Goal: Information Seeking & Learning: Learn about a topic

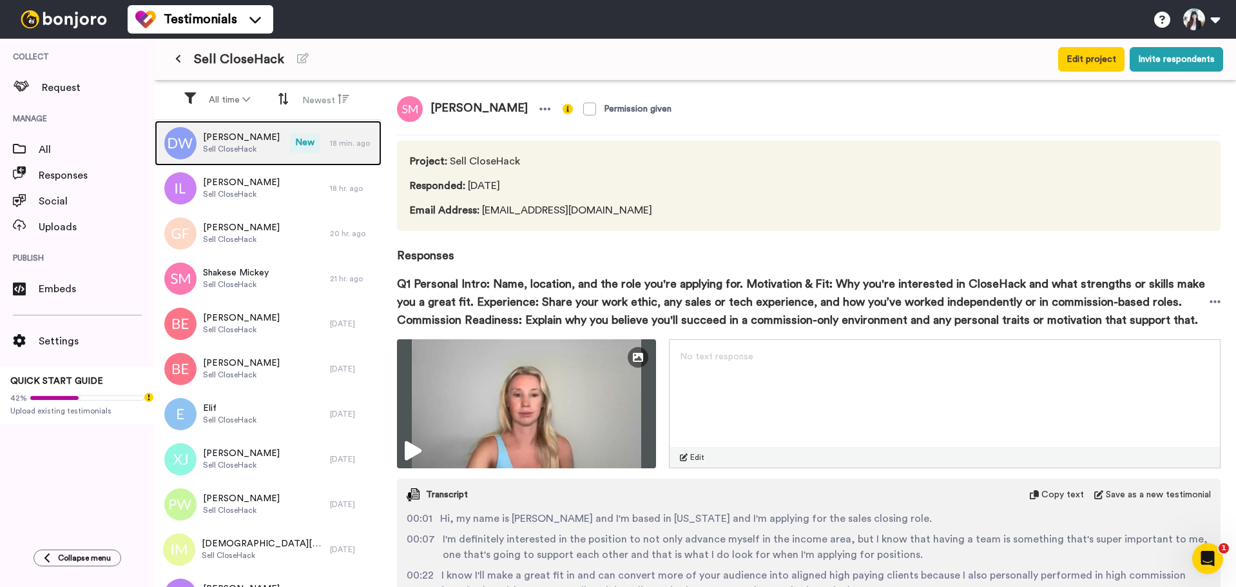
click at [225, 141] on span "[PERSON_NAME]" at bounding box center [241, 137] width 77 height 13
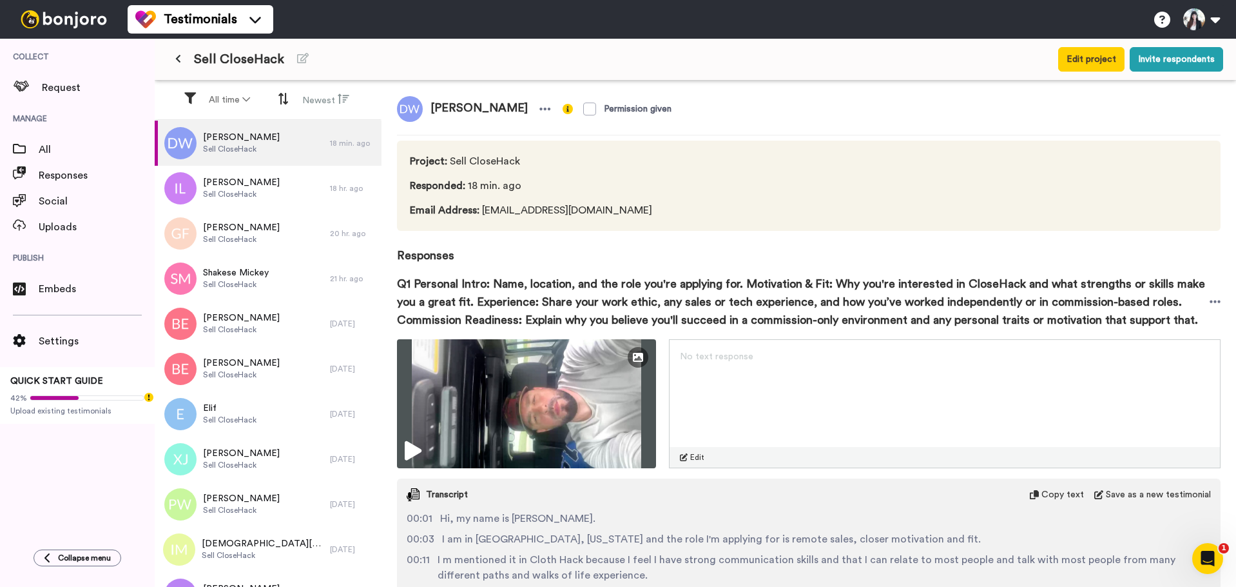
click at [454, 106] on span "[PERSON_NAME]" at bounding box center [479, 109] width 113 height 26
copy div "[PERSON_NAME]"
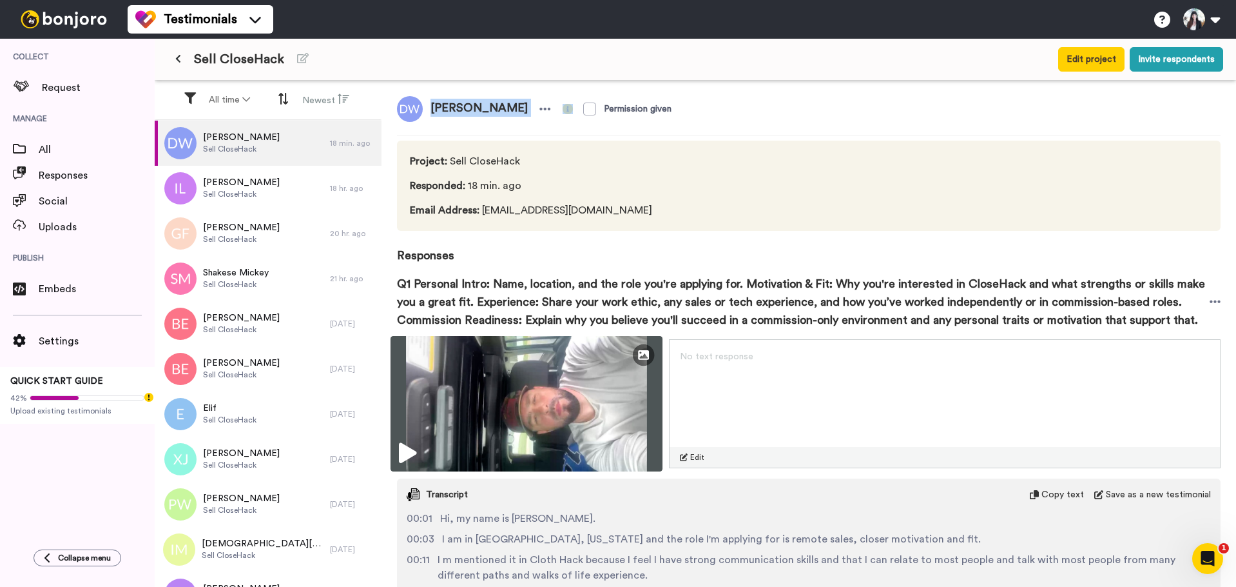
click at [572, 376] on img at bounding box center [527, 403] width 272 height 135
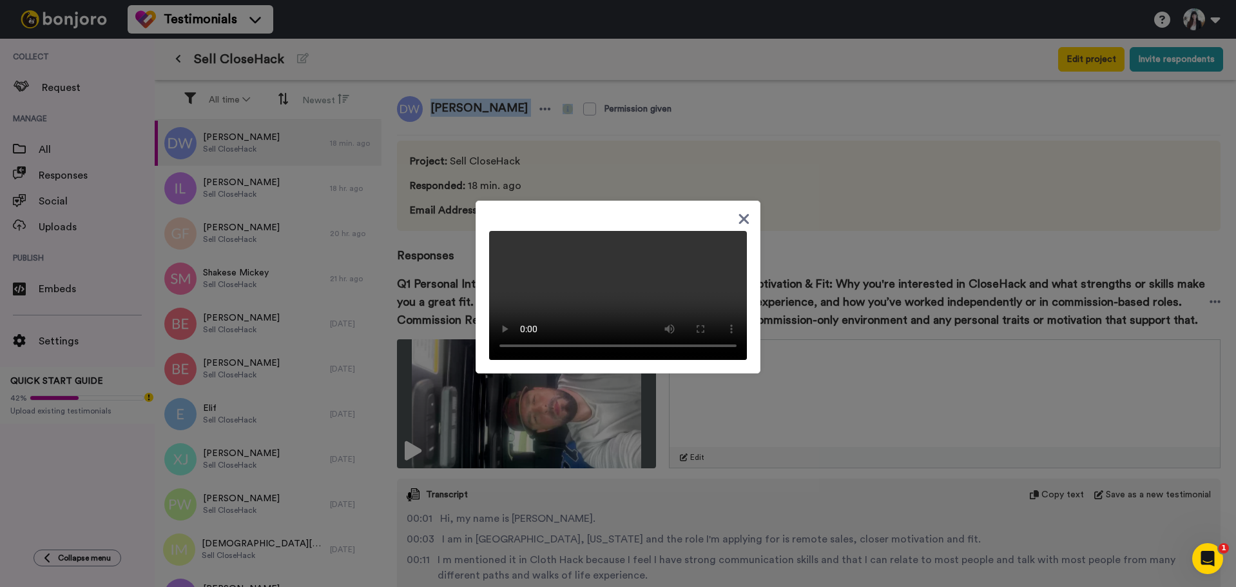
click at [576, 263] on video at bounding box center [618, 295] width 258 height 129
click at [739, 211] on icon at bounding box center [744, 219] width 12 height 16
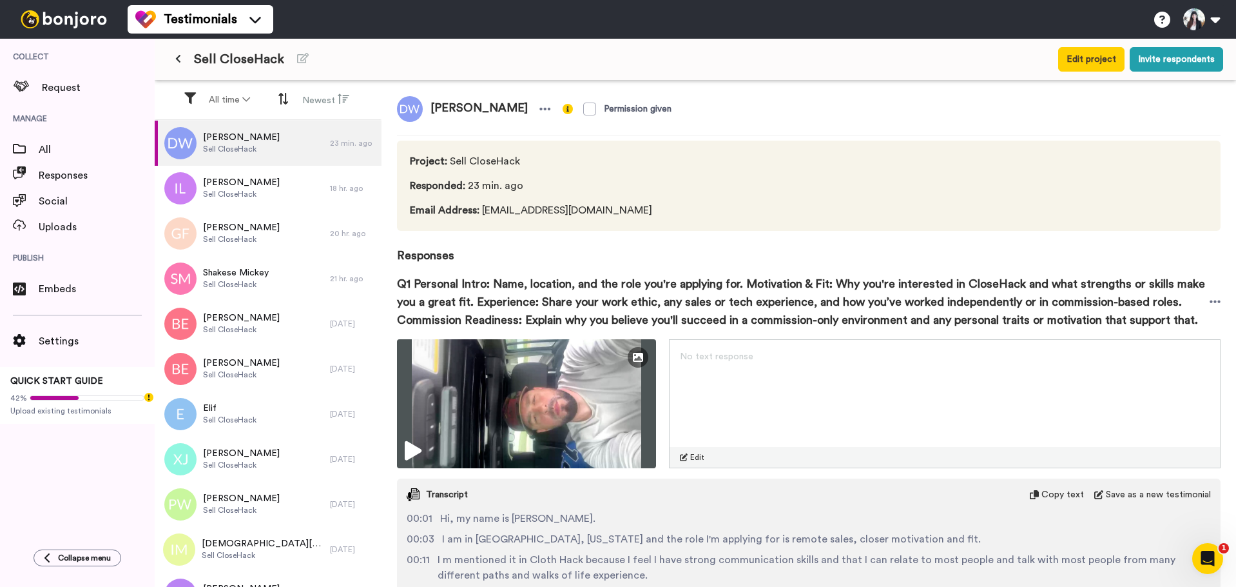
click at [1213, 553] on icon "Open Intercom Messenger" at bounding box center [1208, 558] width 21 height 21
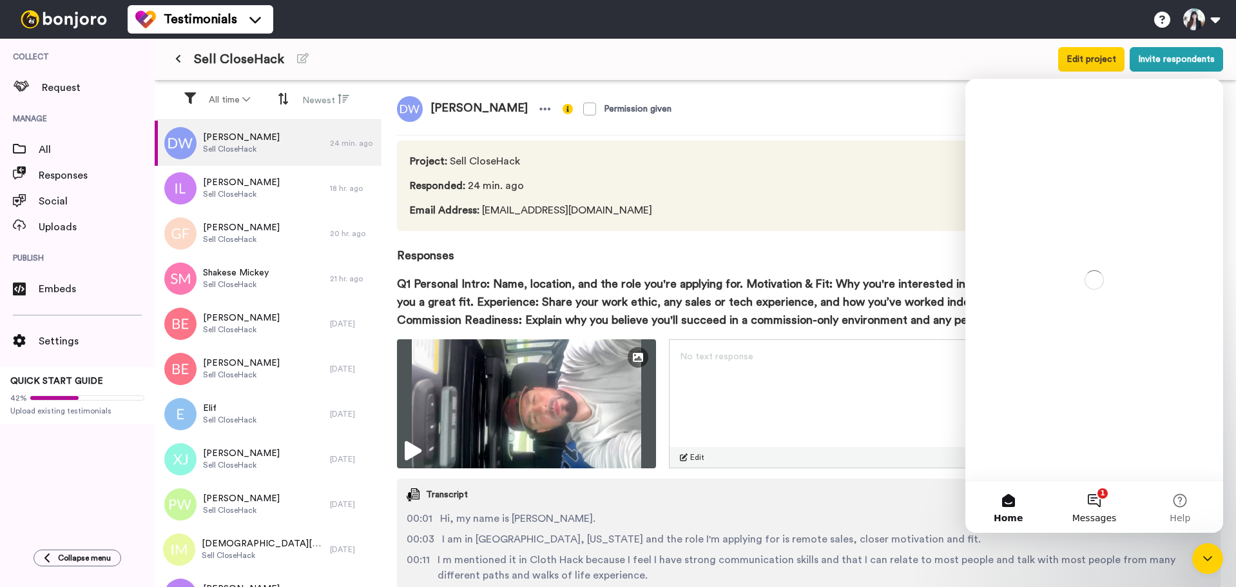
click at [1095, 501] on button "1 Messages" at bounding box center [1094, 507] width 86 height 52
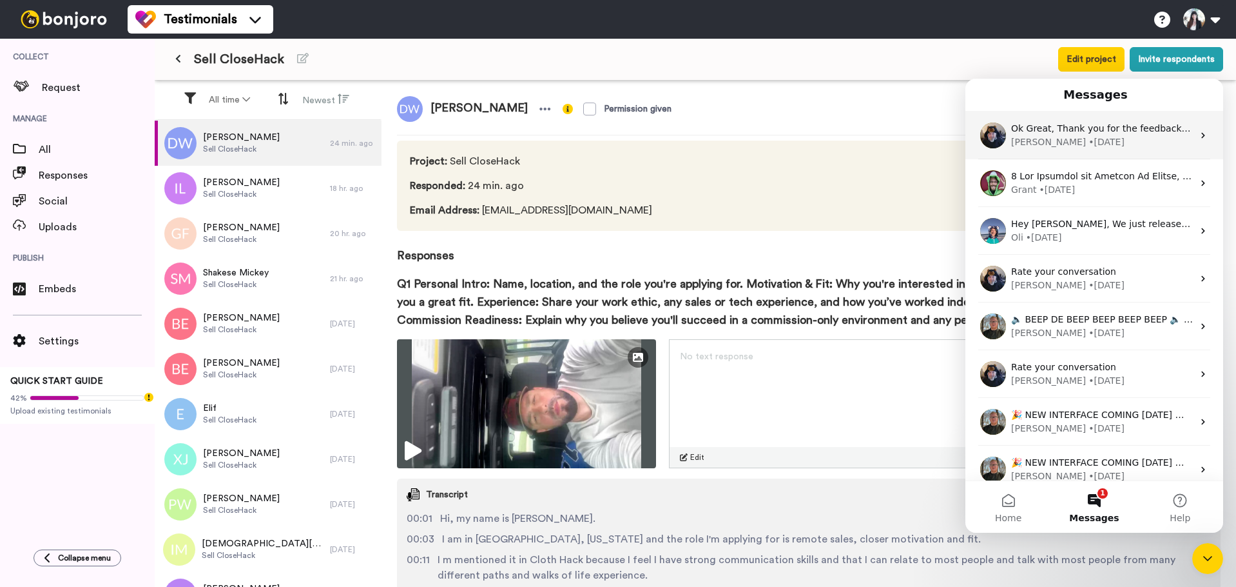
click at [1113, 140] on div "[PERSON_NAME] • [DATE]" at bounding box center [1102, 142] width 182 height 14
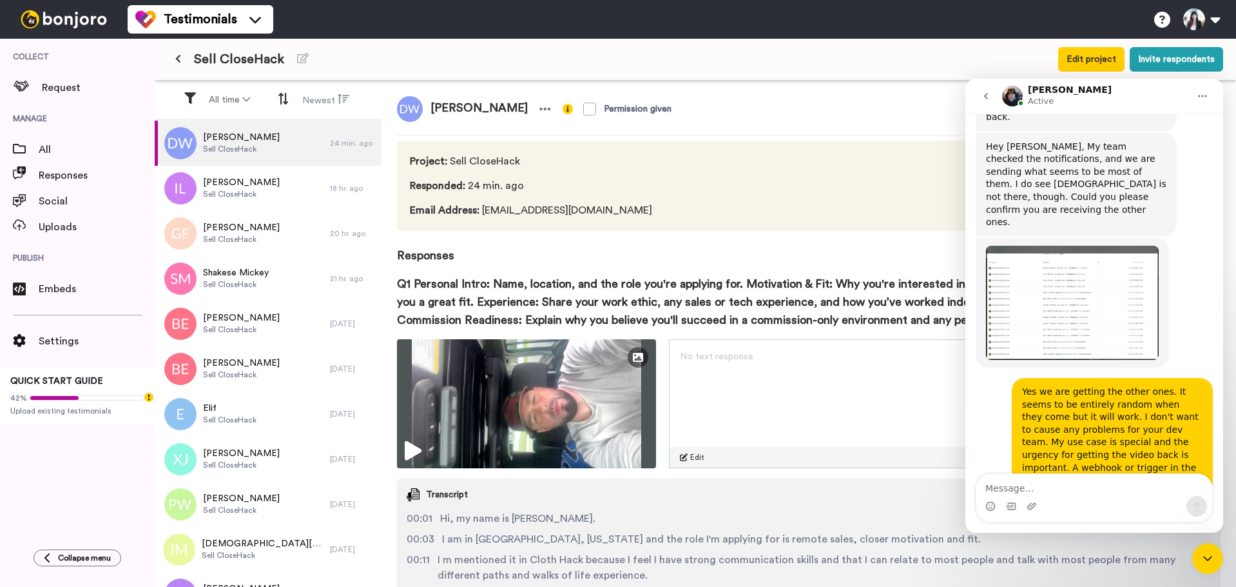
scroll to position [985, 0]
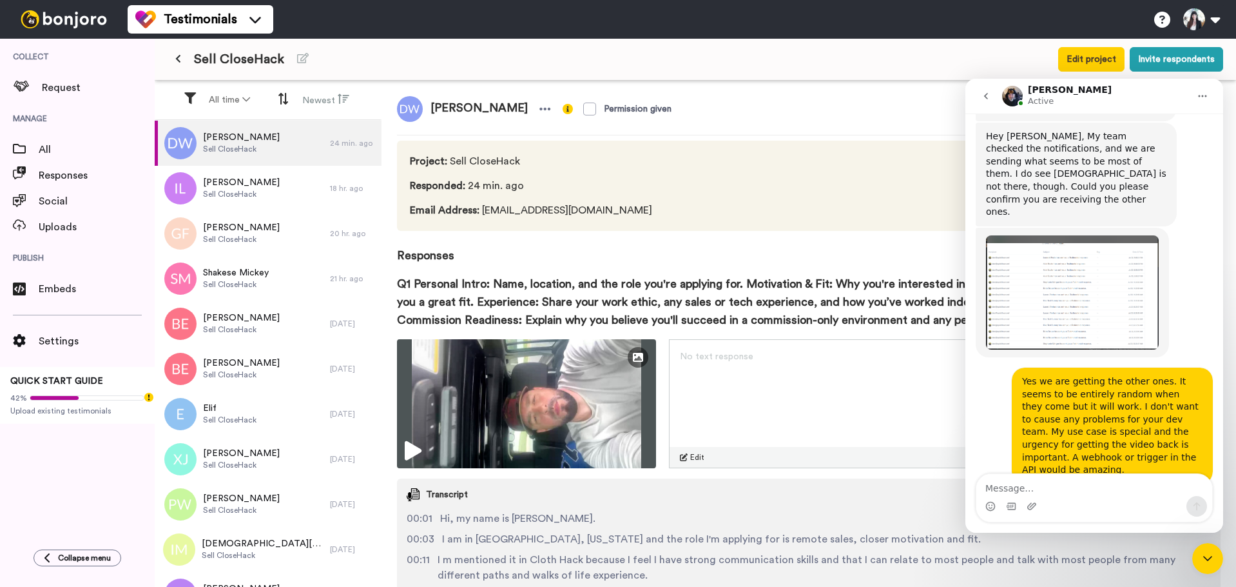
click at [1212, 551] on icon "Close Intercom Messenger" at bounding box center [1207, 557] width 15 height 15
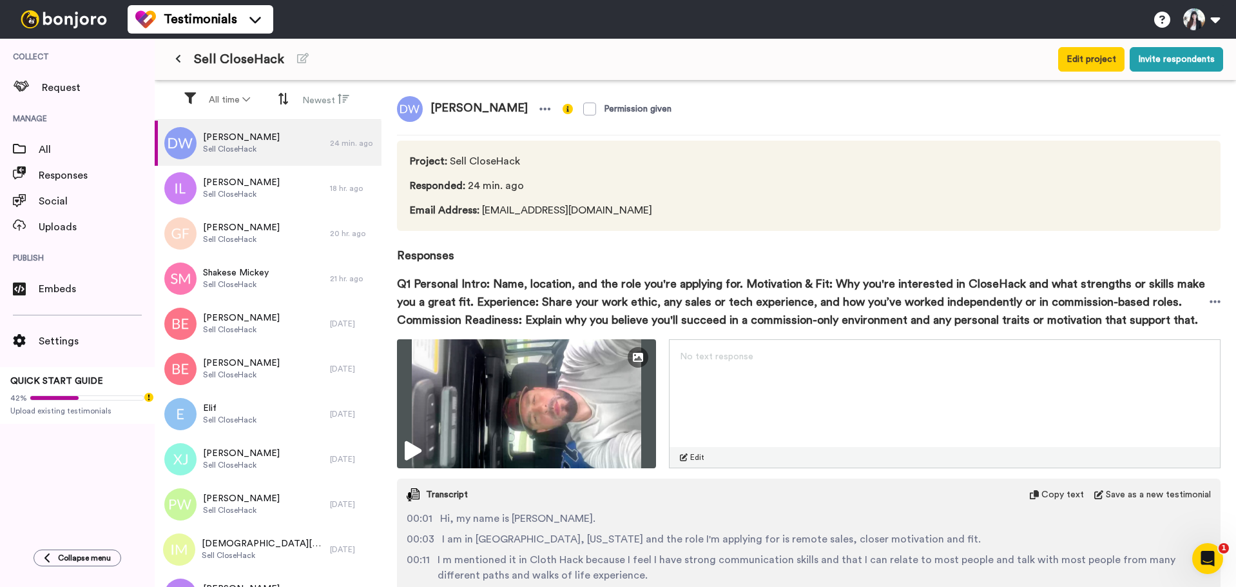
drag, startPoint x: 1216, startPoint y: 552, endPoint x: 2401, endPoint y: 1078, distance: 1297.1
click at [1216, 552] on div "Open Intercom Messenger" at bounding box center [1208, 558] width 43 height 43
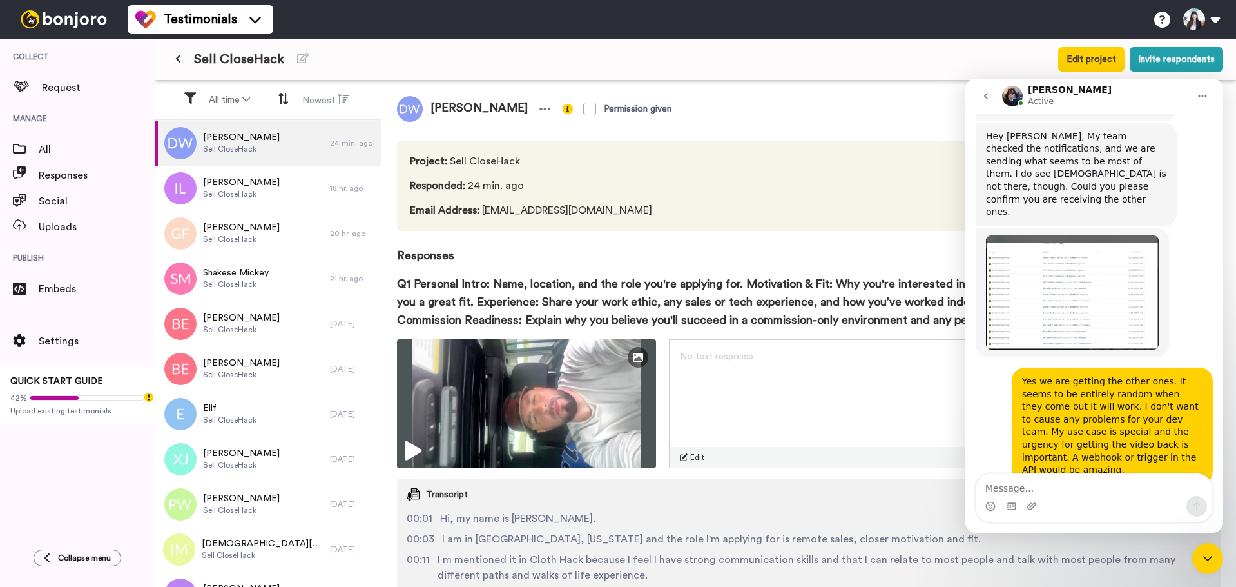
click at [989, 95] on icon "go back" at bounding box center [986, 96] width 10 height 10
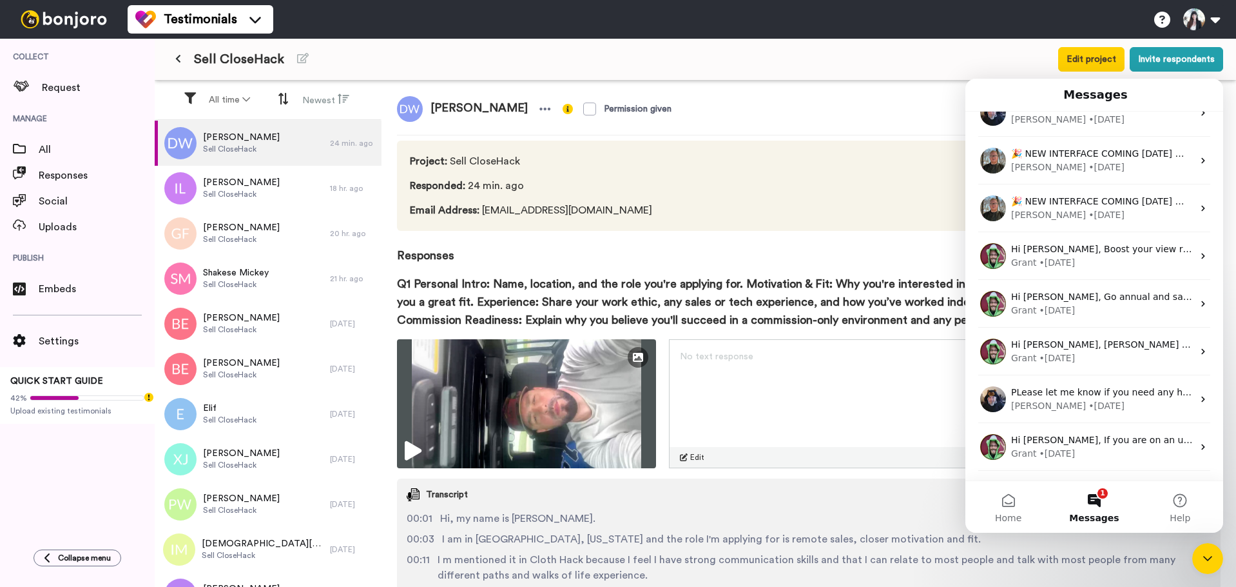
scroll to position [199, 0]
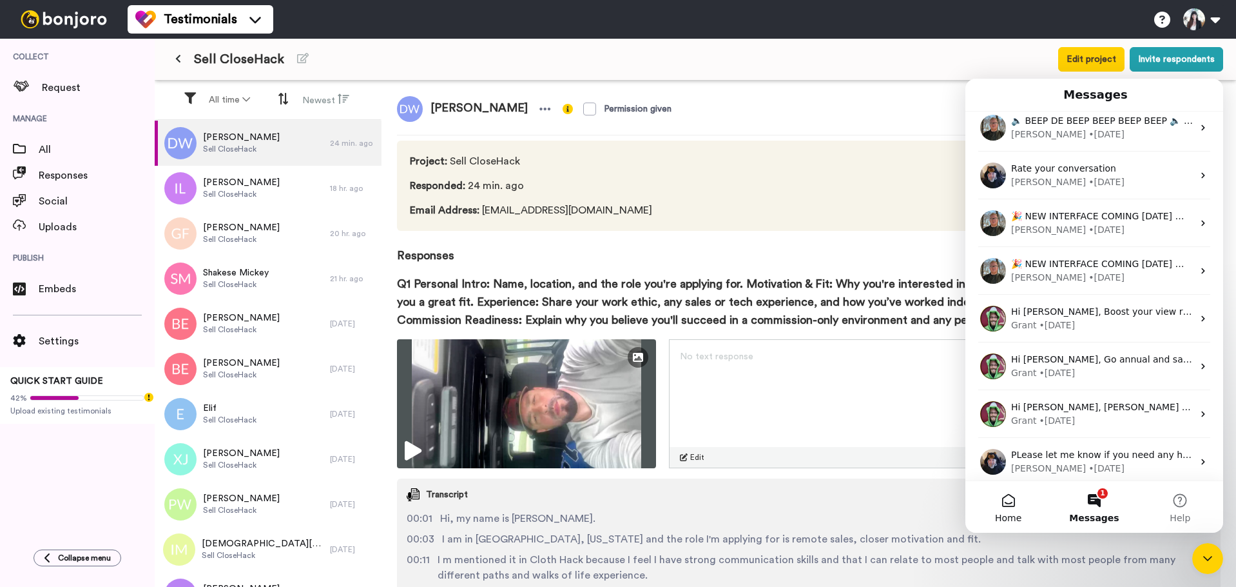
click at [1015, 505] on button "Home" at bounding box center [1009, 507] width 86 height 52
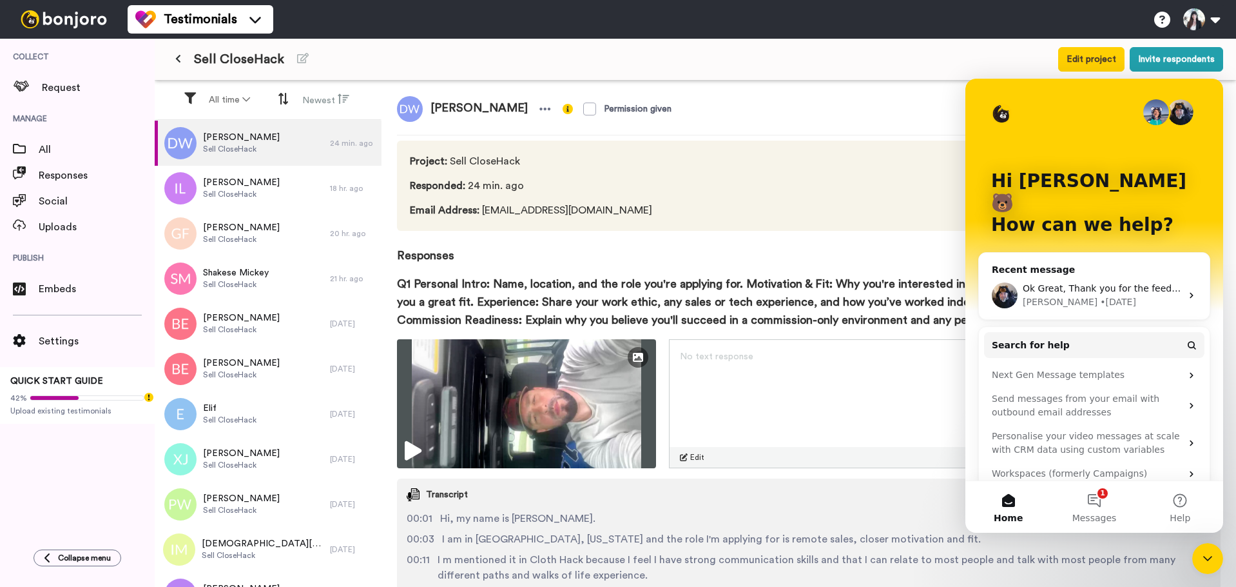
click at [1202, 550] on icon "Close Intercom Messenger" at bounding box center [1207, 557] width 15 height 15
